Goal: Transaction & Acquisition: Purchase product/service

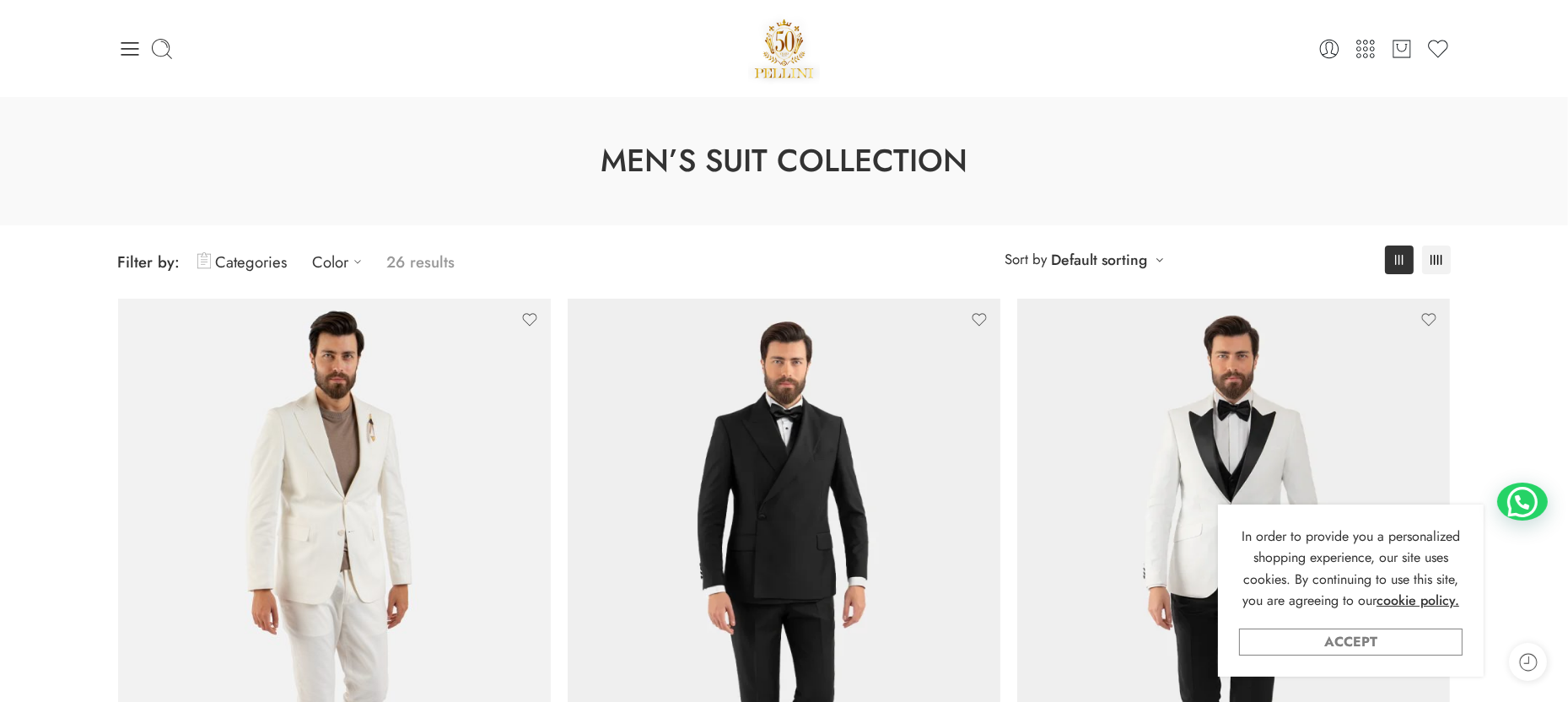
click at [1344, 637] on link "Accept" at bounding box center [1350, 643] width 223 height 27
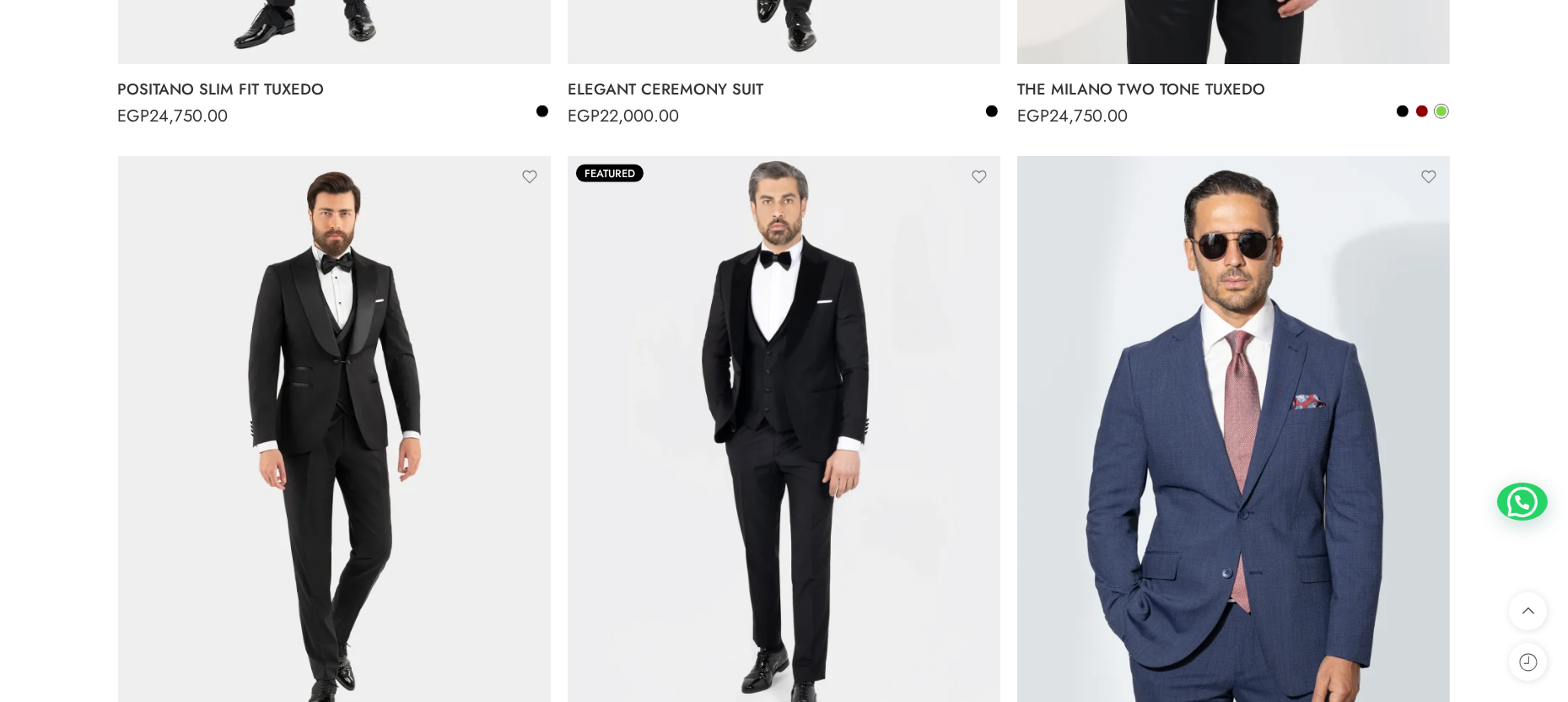
scroll to position [2279, 0]
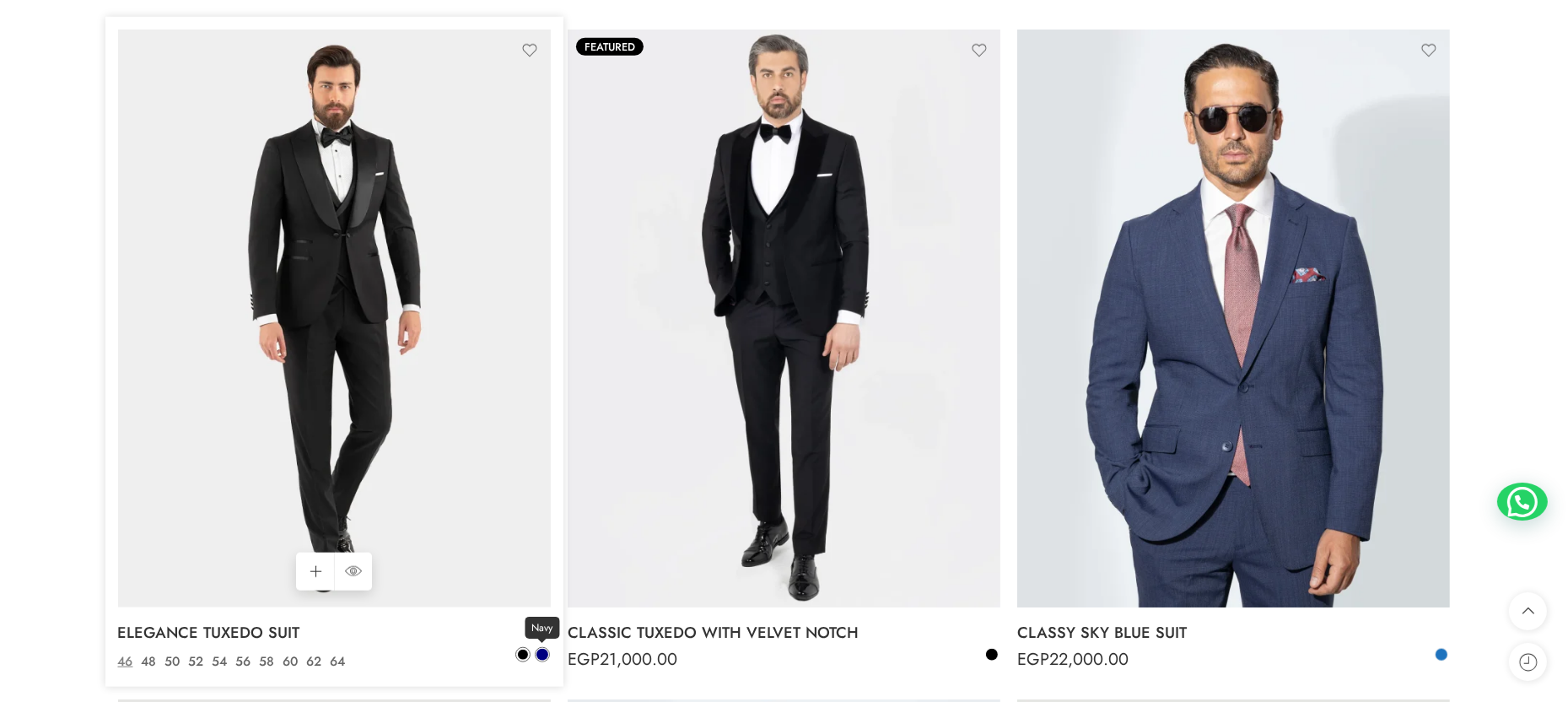
click at [543, 659] on span at bounding box center [542, 655] width 12 height 12
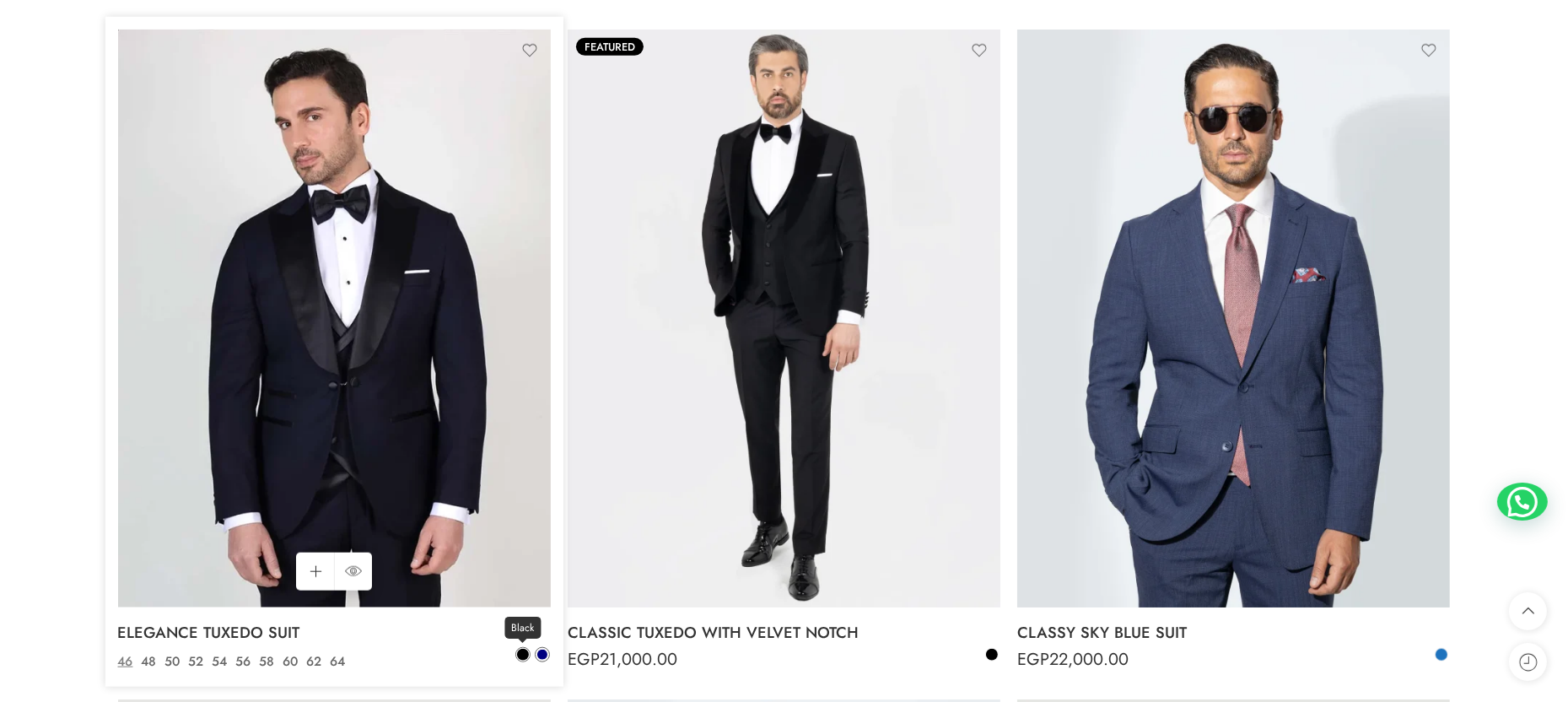
click at [525, 658] on span at bounding box center [523, 655] width 12 height 12
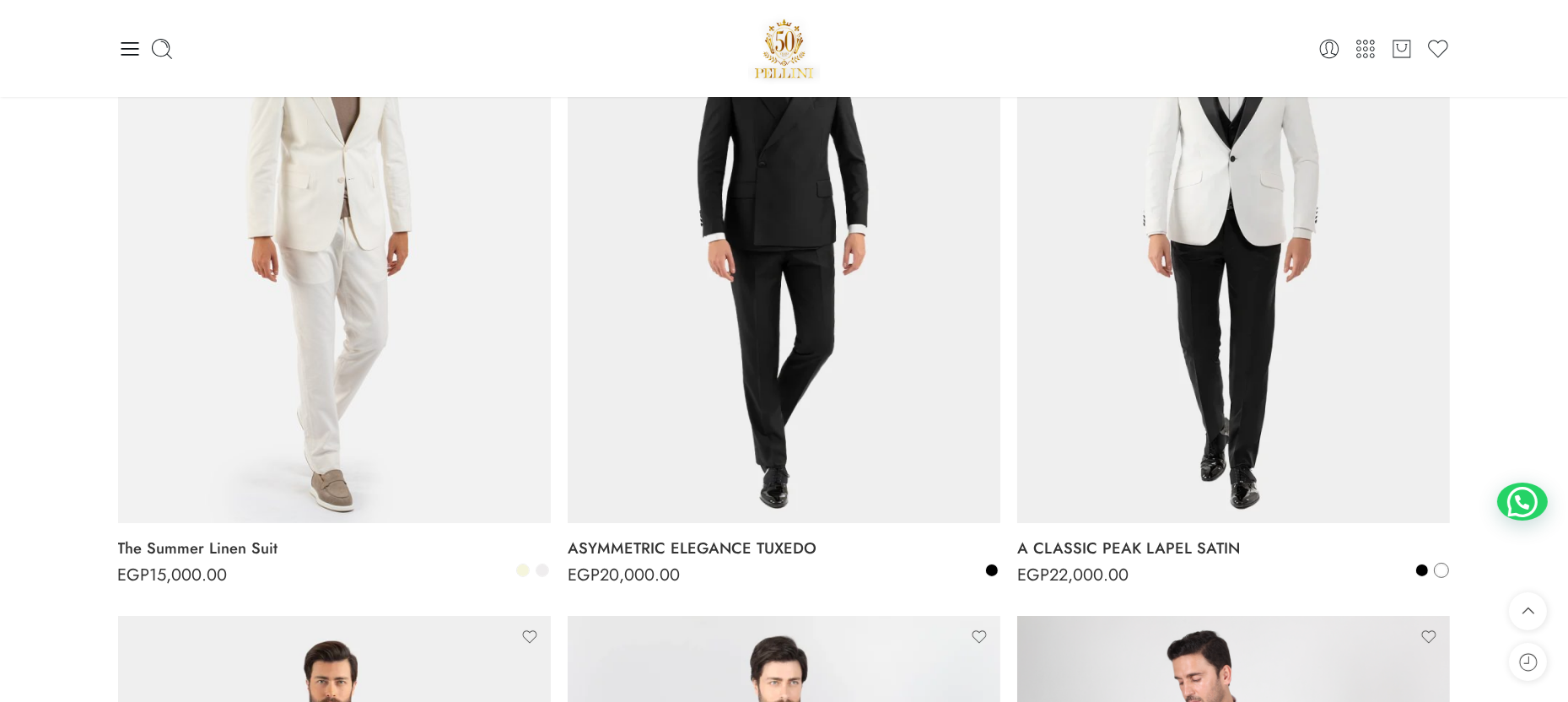
scroll to position [0, 0]
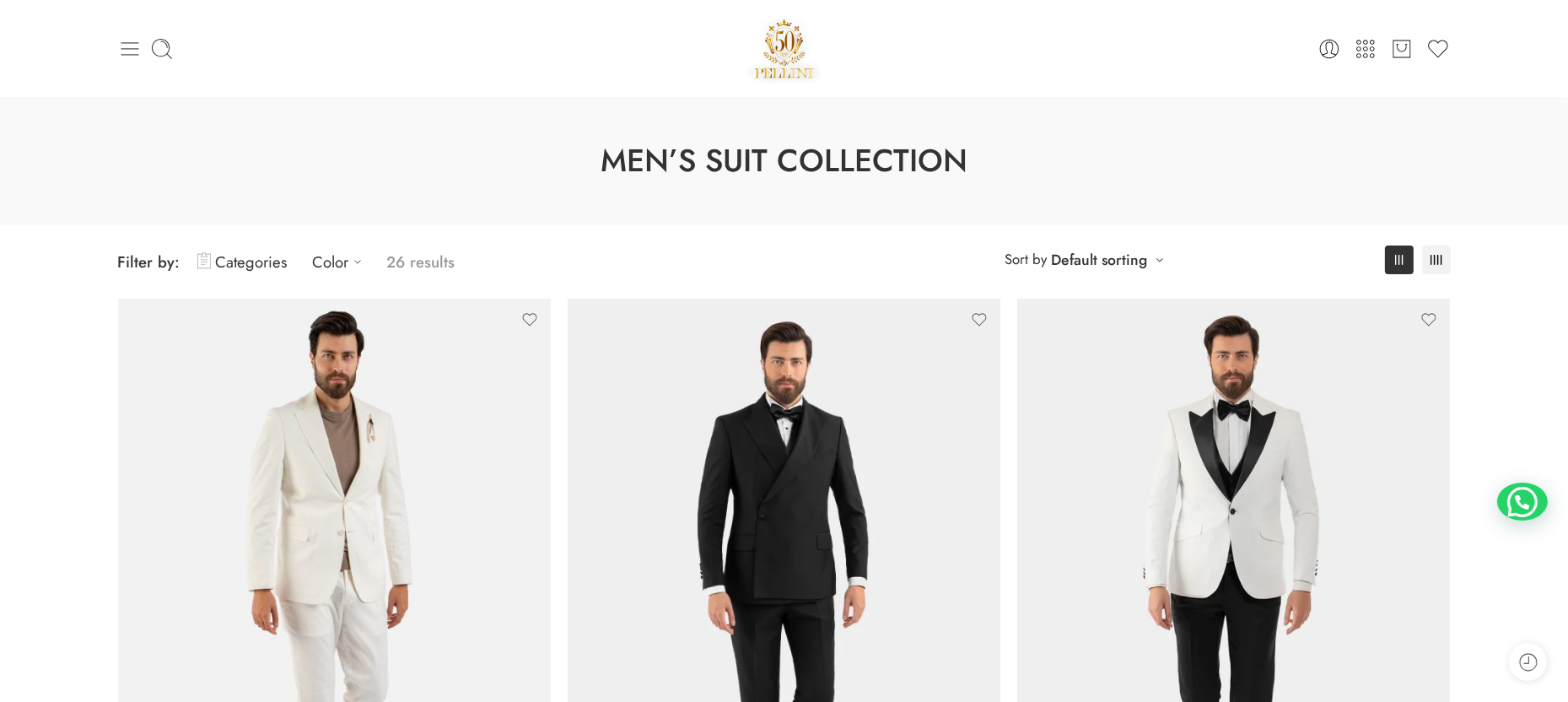
click at [122, 48] on icon at bounding box center [130, 49] width 18 height 14
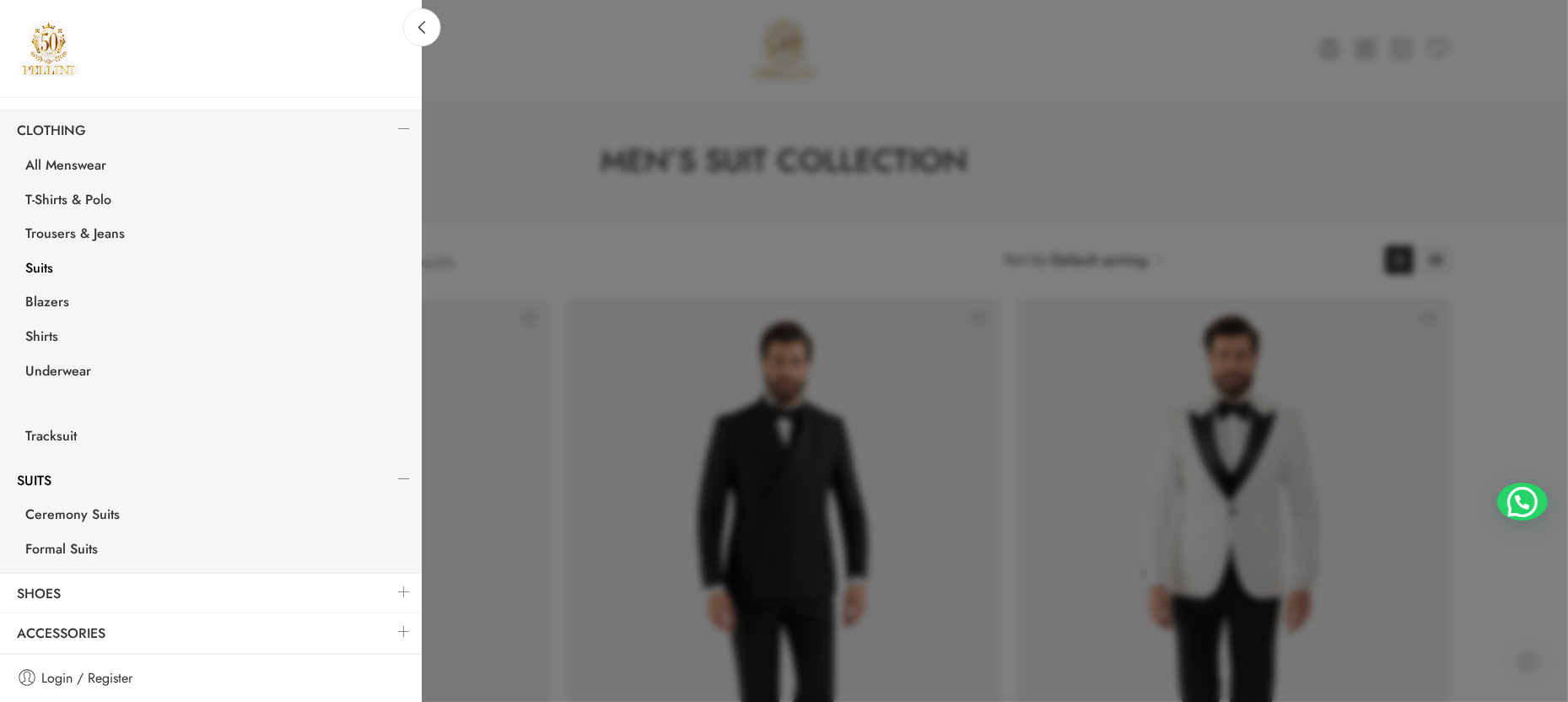
click at [34, 48] on img at bounding box center [48, 48] width 63 height 63
